Goal: Navigation & Orientation: Go to known website

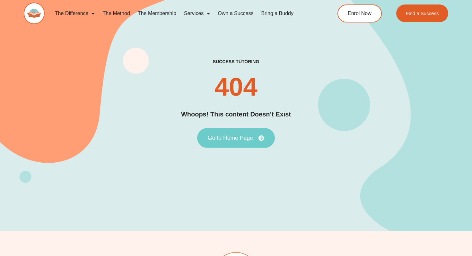
click at [260, 132] on link "Go to Home Page" at bounding box center [236, 138] width 78 height 20
